Goal: Information Seeking & Learning: Check status

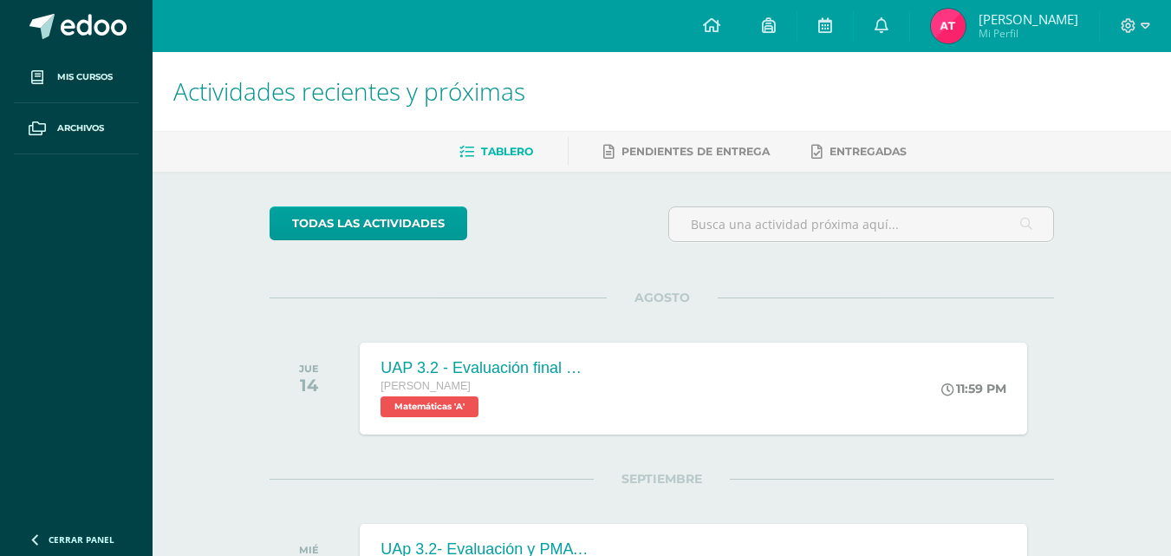
click at [997, 35] on span "Mi Perfil" at bounding box center [1029, 33] width 100 height 15
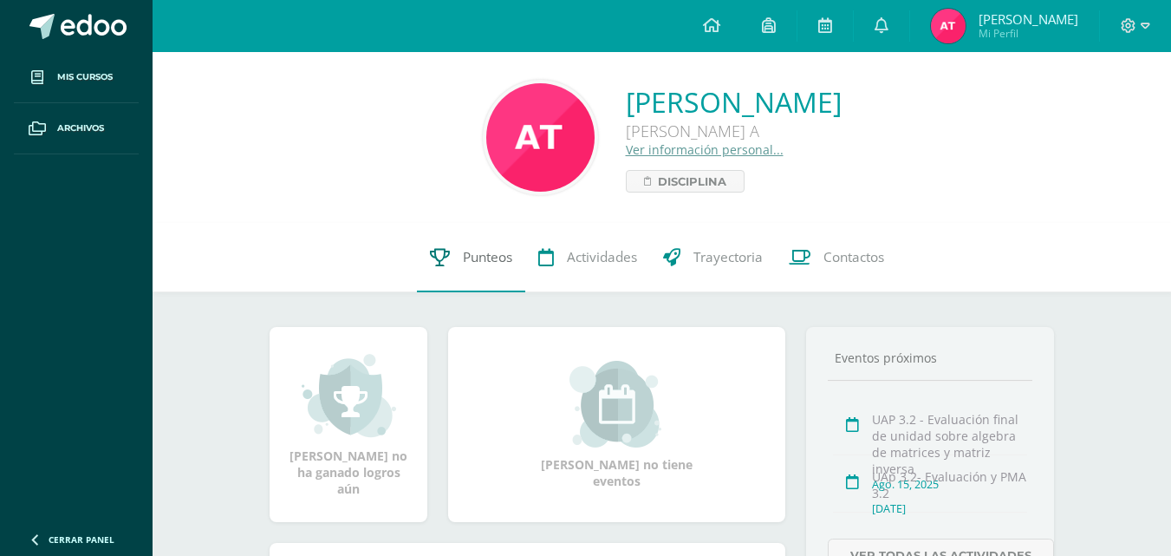
click at [507, 264] on span "Punteos" at bounding box center [487, 257] width 49 height 18
